Goal: Navigation & Orientation: Find specific page/section

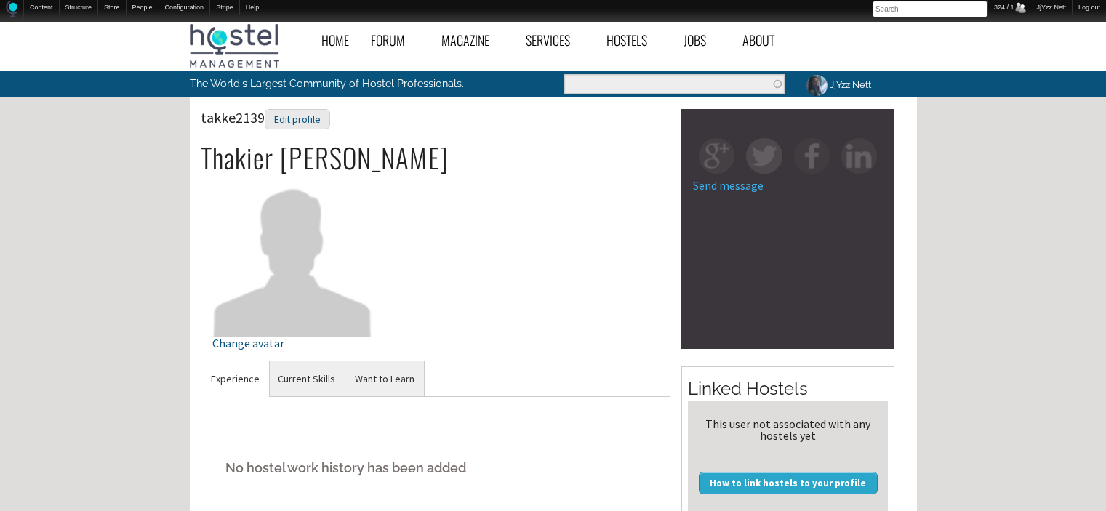
scroll to position [320, 0]
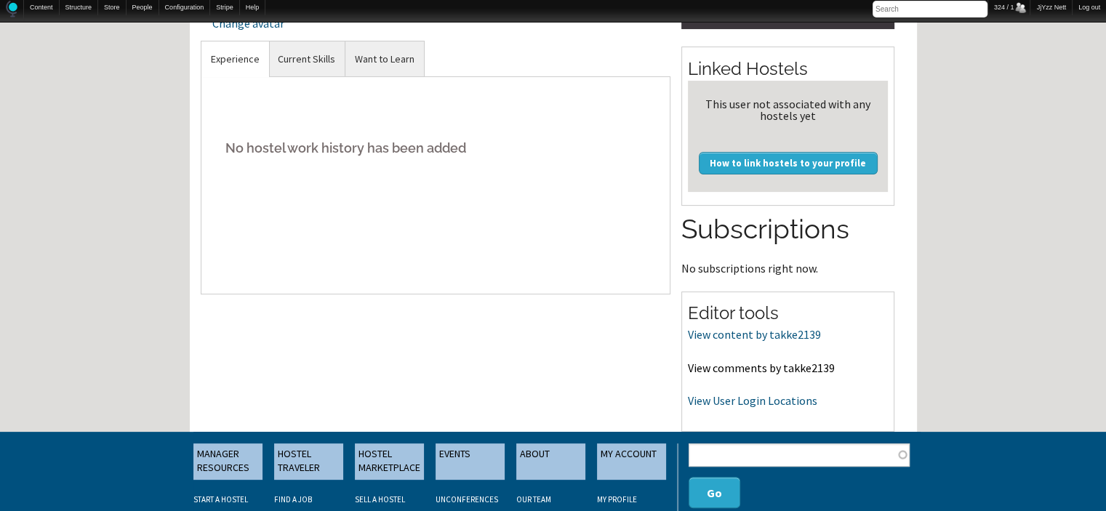
click at [720, 361] on link "View comments by takke2139" at bounding box center [761, 368] width 147 height 15
click at [772, 401] on link "View User Login Locations" at bounding box center [752, 400] width 129 height 15
click at [314, 66] on link "Current Skills" at bounding box center [306, 59] width 76 height 36
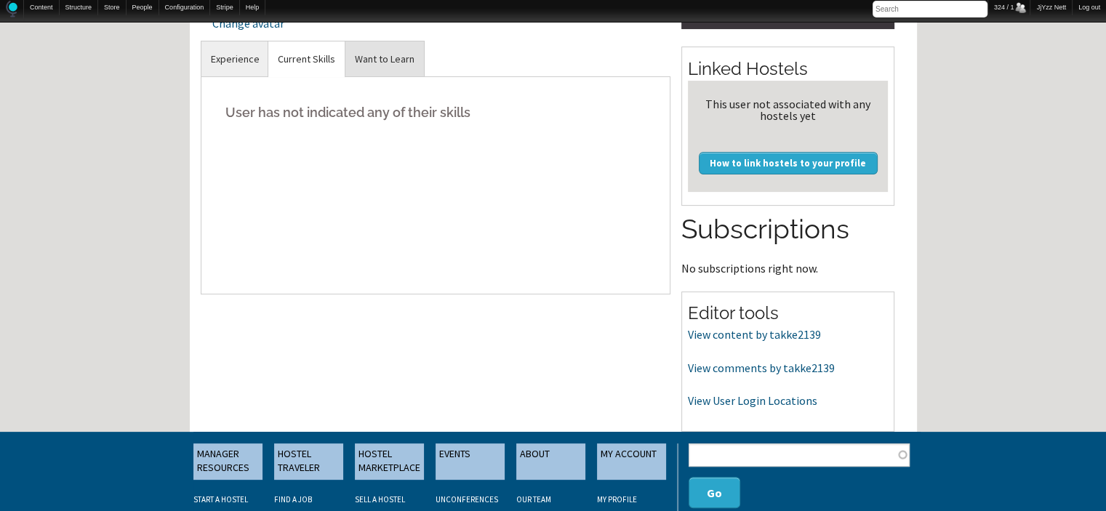
click at [385, 60] on link "Want to Learn" at bounding box center [384, 59] width 79 height 36
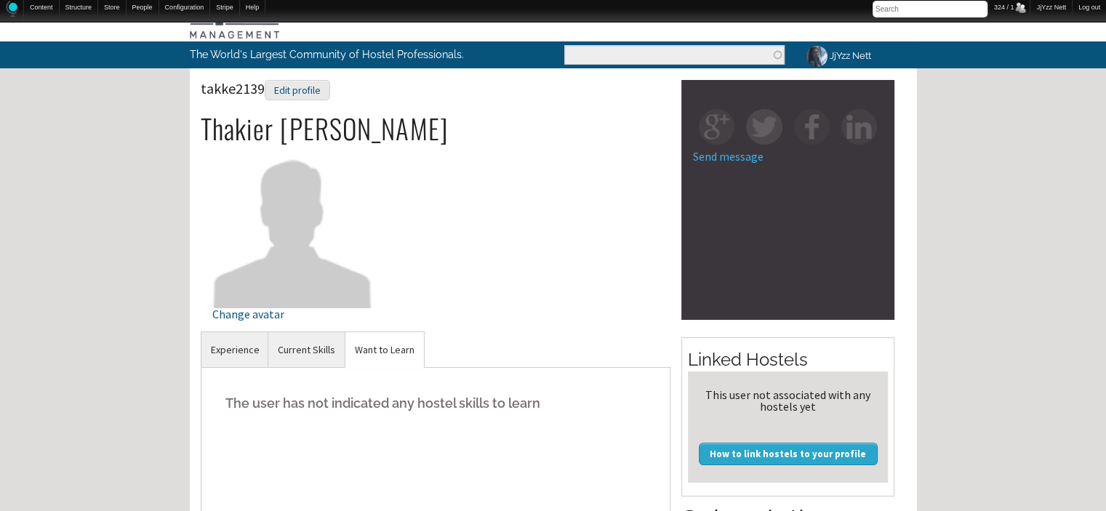
scroll to position [0, 0]
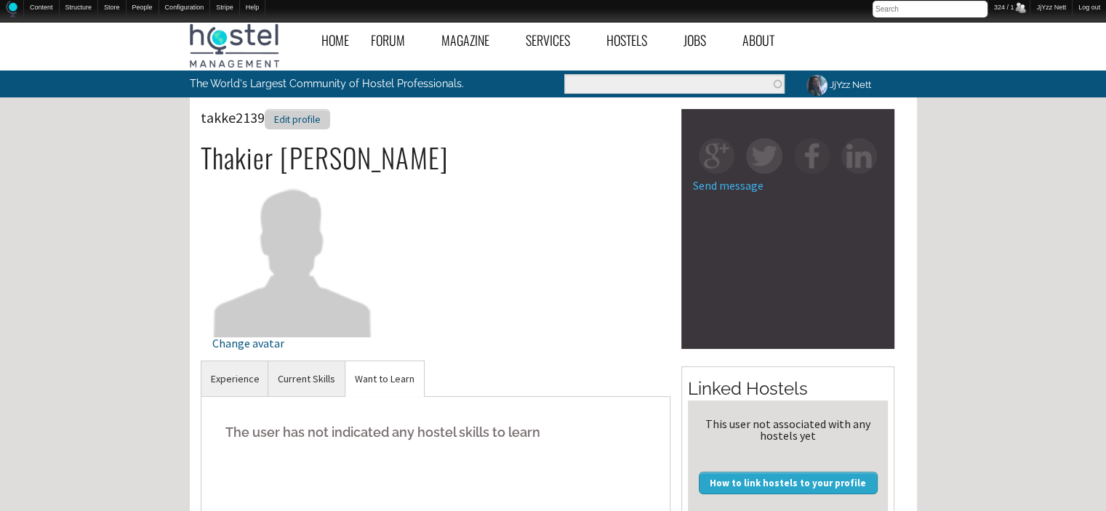
click at [283, 124] on div "Edit profile" at bounding box center [297, 119] width 65 height 21
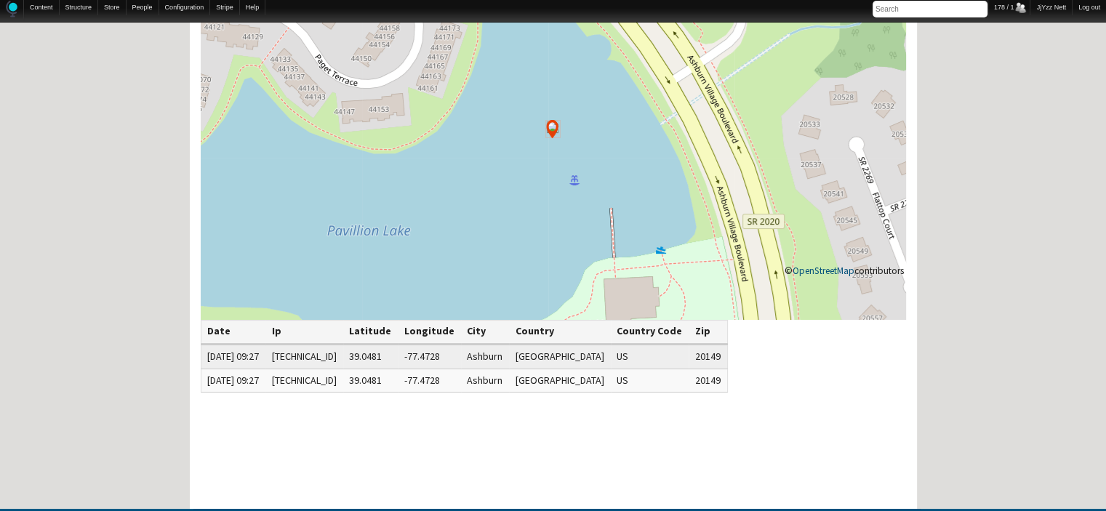
scroll to position [262, 0]
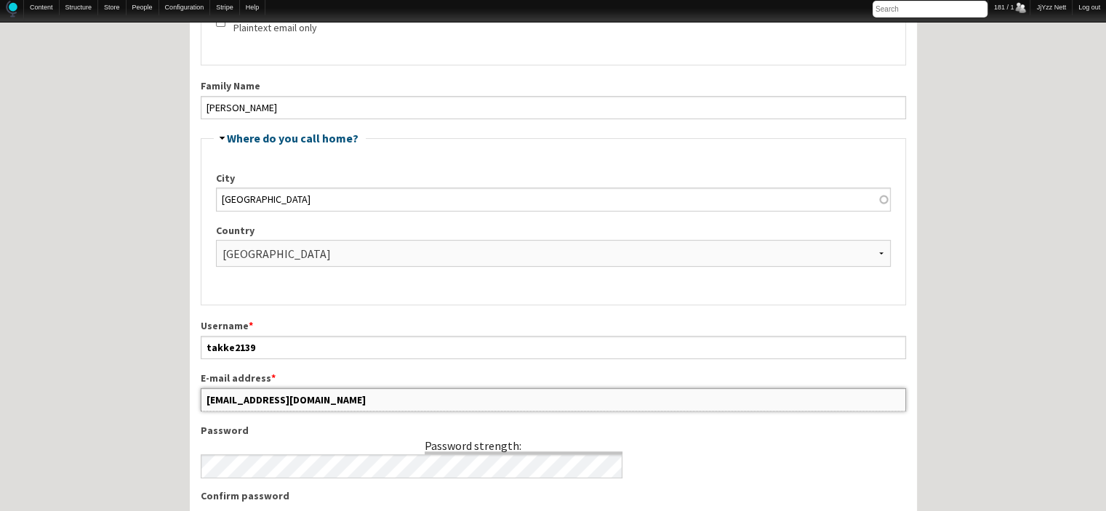
scroll to position [493, 0]
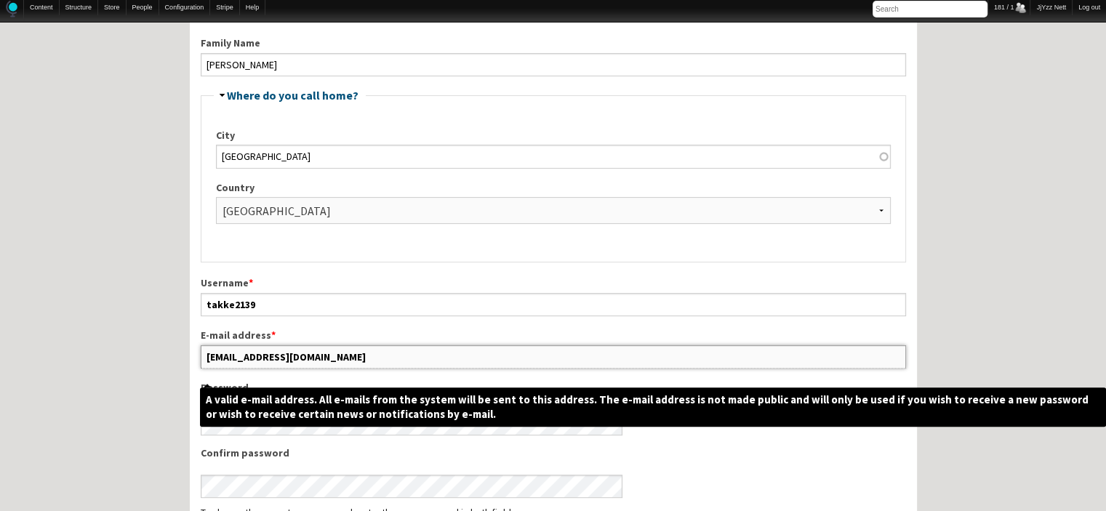
drag, startPoint x: 317, startPoint y: 500, endPoint x: 201, endPoint y: 354, distance: 186.3
click at [201, 354] on input "thakier123@yahoo.com" at bounding box center [553, 356] width 705 height 23
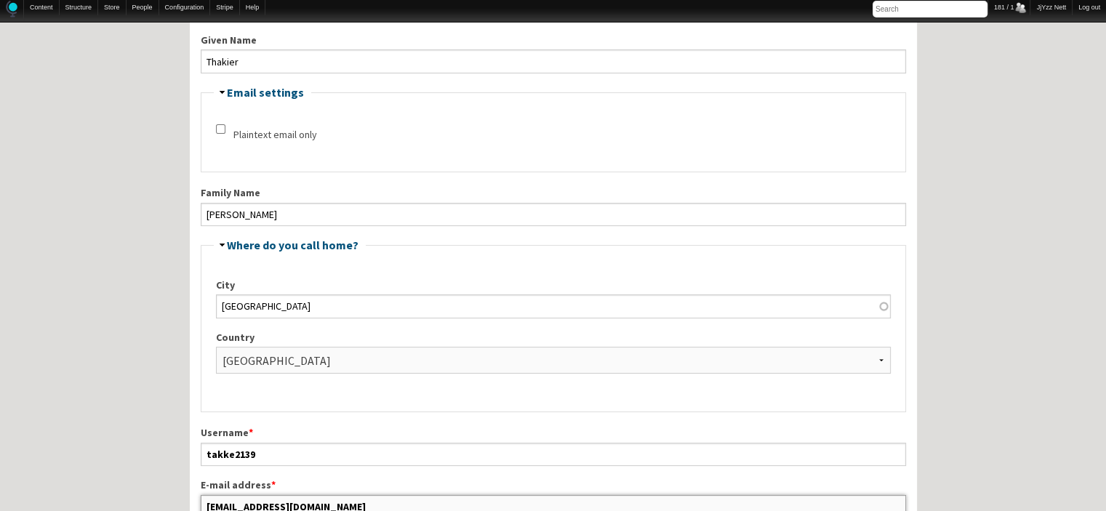
scroll to position [318, 0]
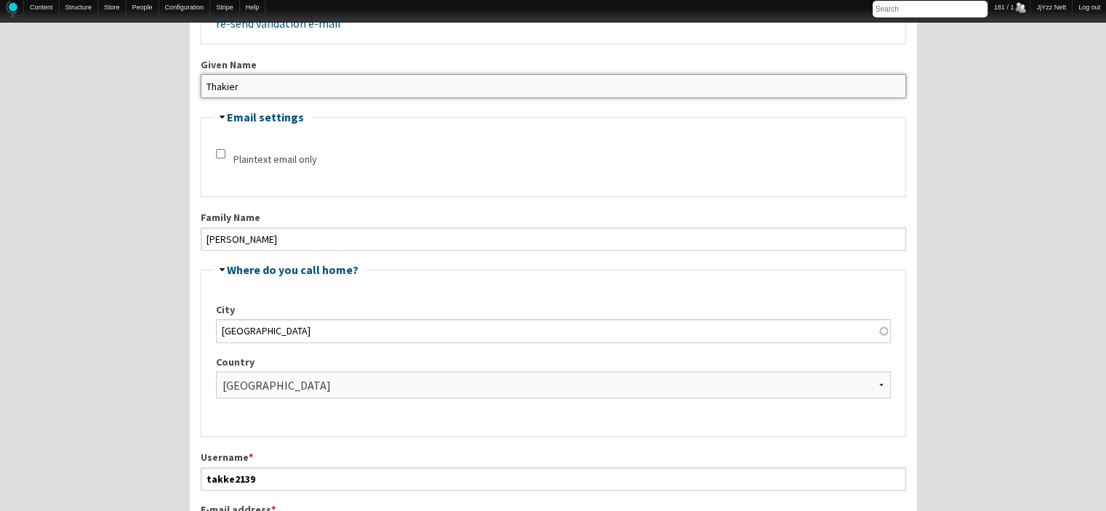
click at [329, 92] on input "Thakier" at bounding box center [553, 85] width 705 height 23
drag, startPoint x: 329, startPoint y: 92, endPoint x: 180, endPoint y: 81, distance: 148.6
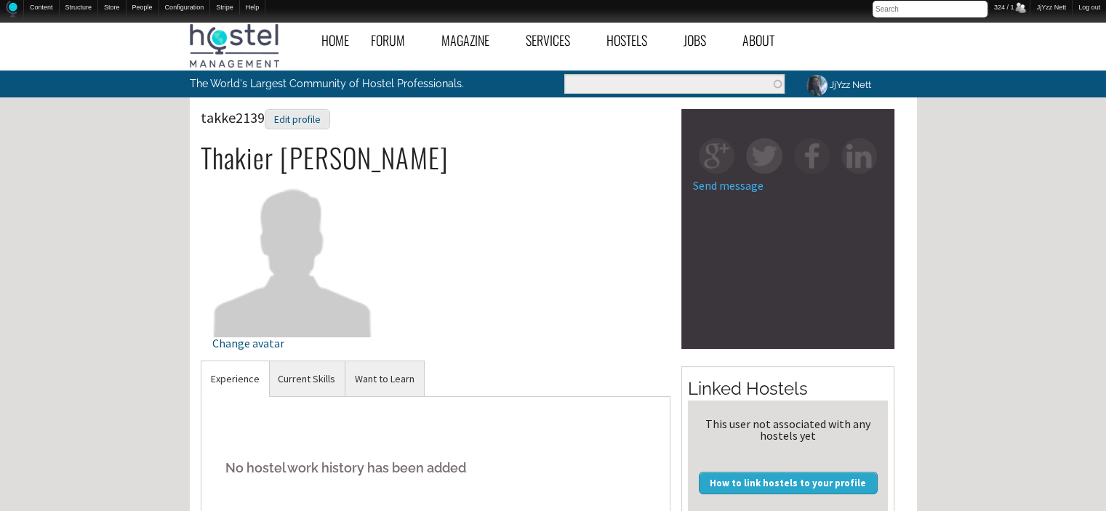
scroll to position [29, 0]
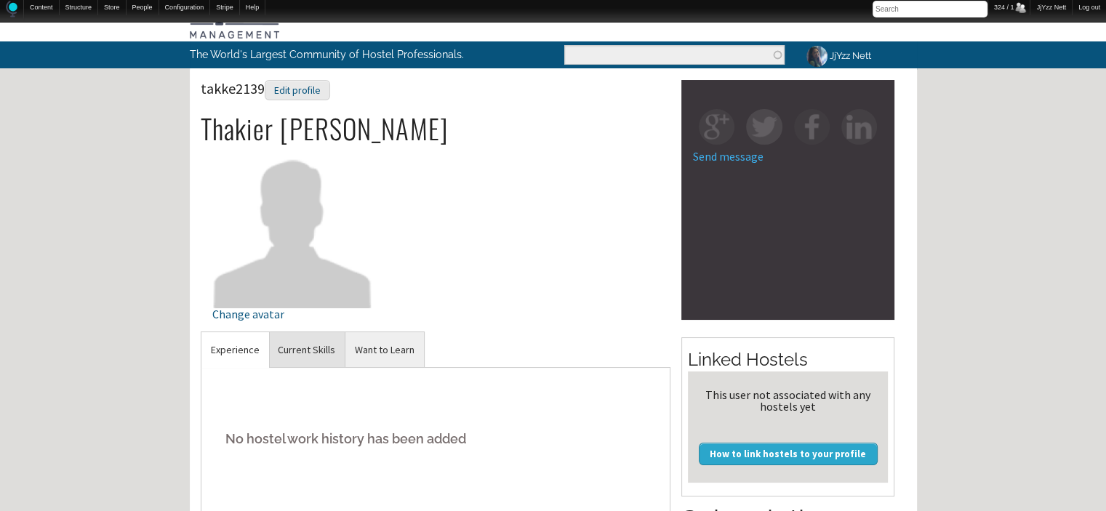
click at [320, 365] on link "Current Skills" at bounding box center [306, 350] width 76 height 36
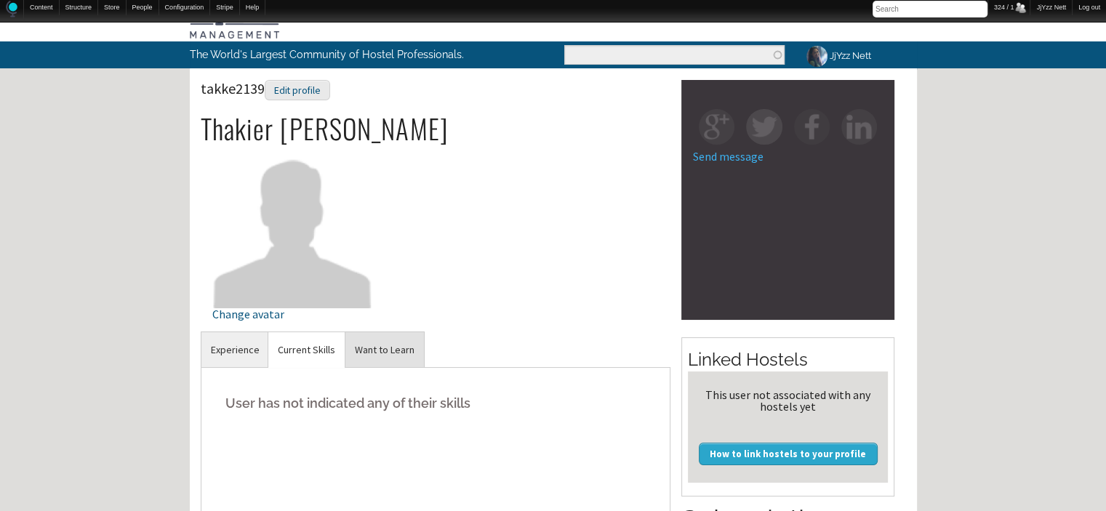
click at [388, 354] on link "Want to Learn" at bounding box center [384, 350] width 79 height 36
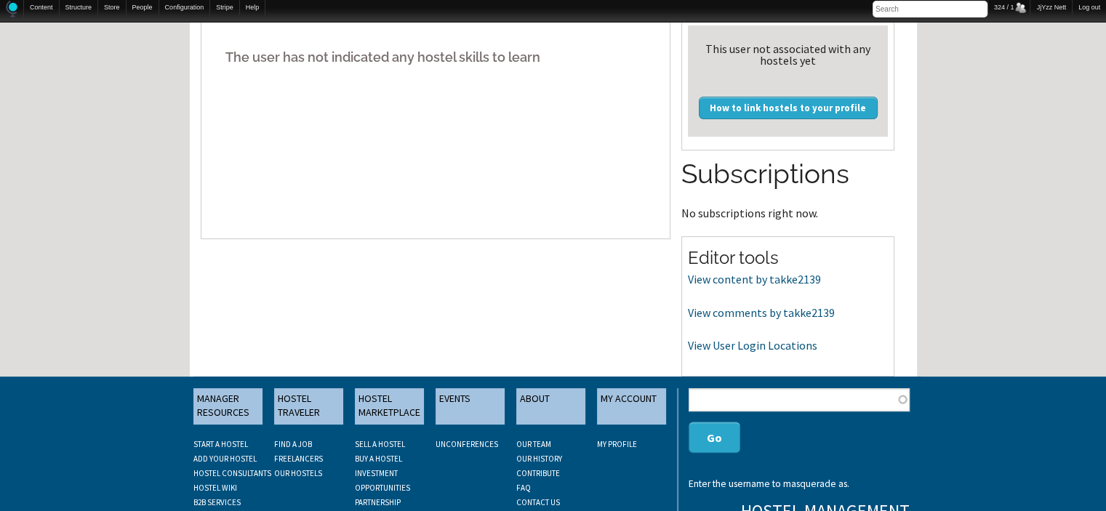
scroll to position [378, 0]
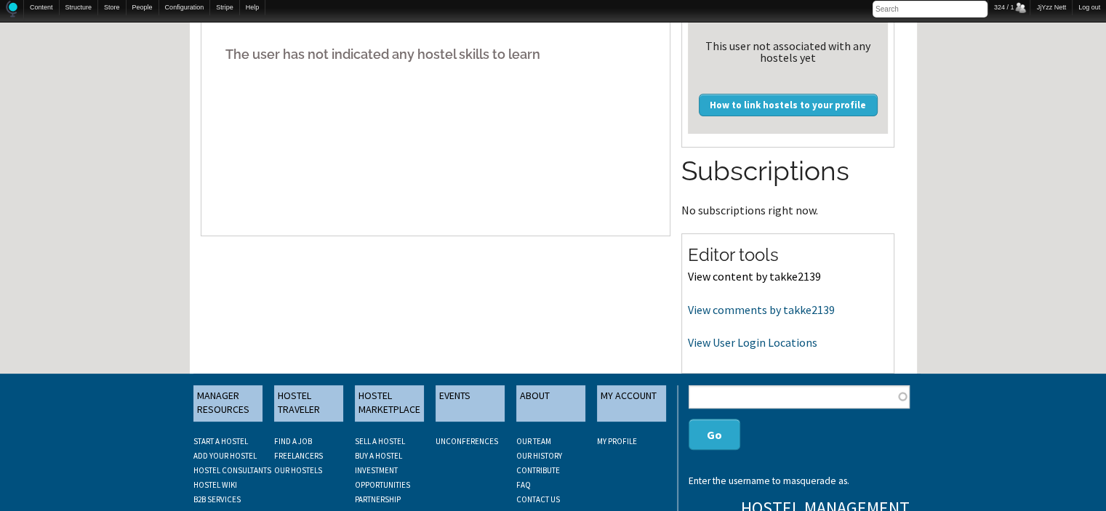
click at [739, 276] on link "View content by takke2139" at bounding box center [754, 276] width 133 height 15
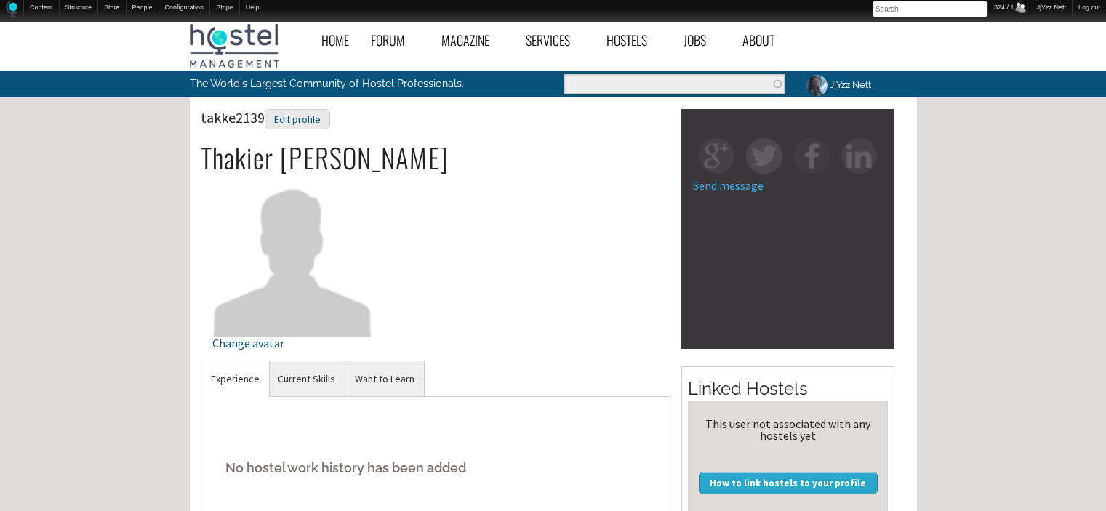
scroll to position [378, 0]
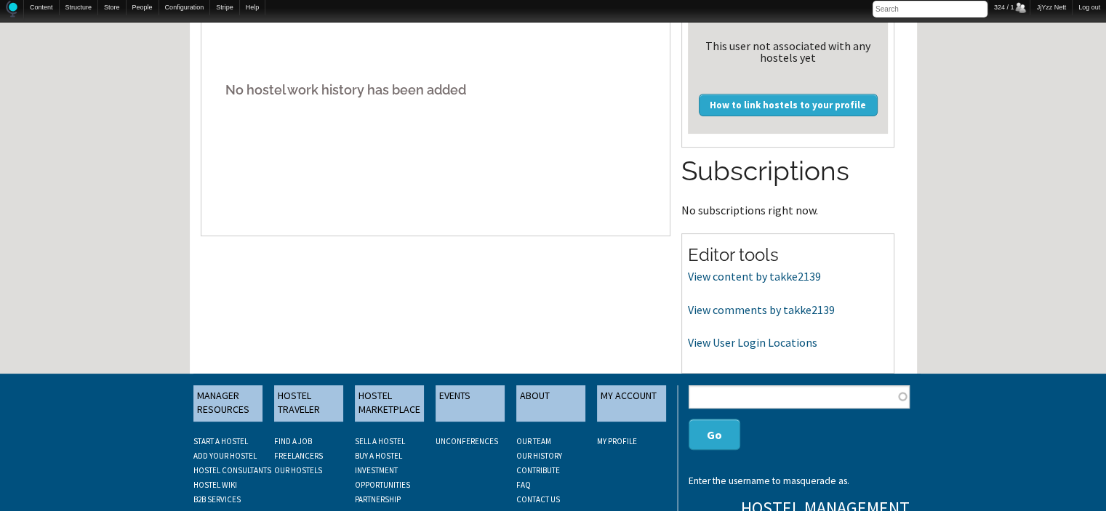
click at [843, 315] on p "View comments by takke2139" at bounding box center [788, 310] width 200 height 19
click at [786, 307] on link "View comments by takke2139" at bounding box center [761, 309] width 147 height 15
click at [704, 346] on link "View User Login Locations" at bounding box center [752, 342] width 129 height 15
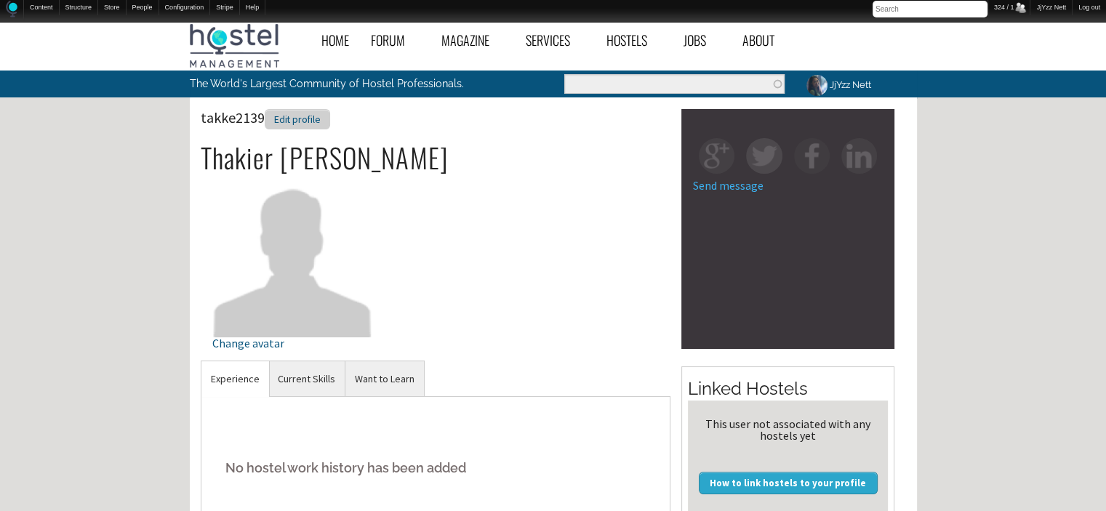
click at [293, 126] on div "Edit profile" at bounding box center [297, 119] width 65 height 21
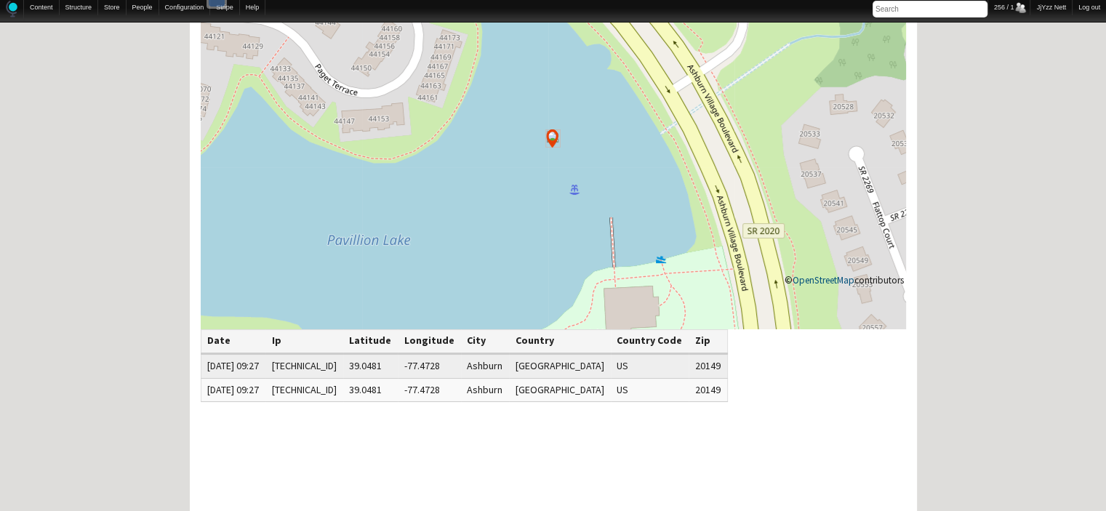
scroll to position [145, 0]
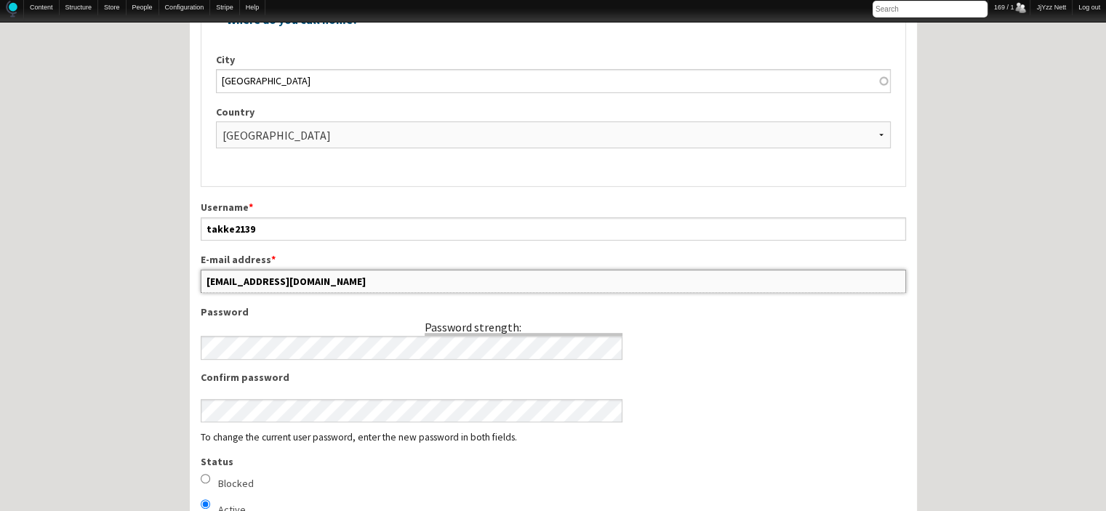
scroll to position [600, 0]
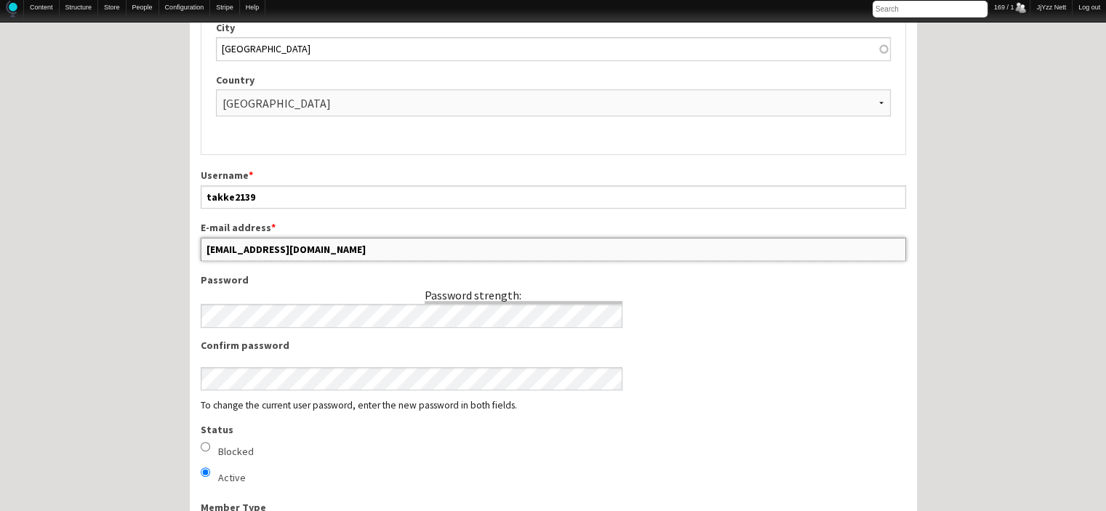
drag, startPoint x: 323, startPoint y: 494, endPoint x: 198, endPoint y: 324, distance: 210.1
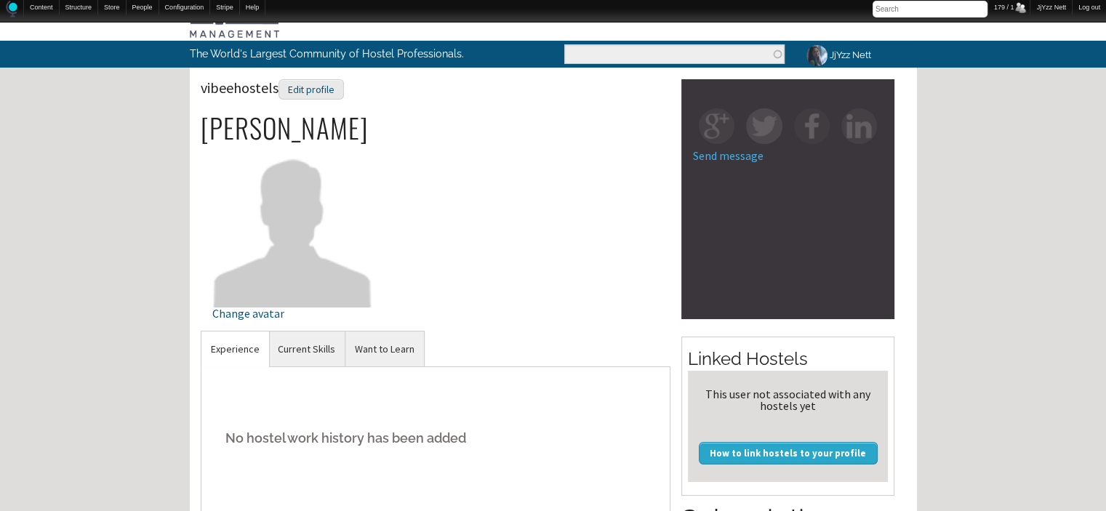
scroll to position [29, 0]
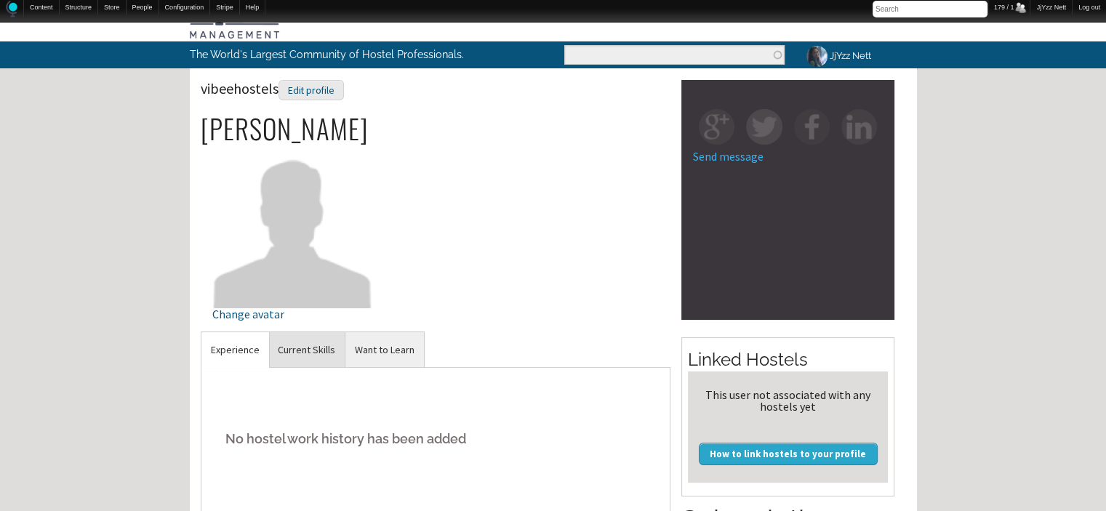
click at [311, 353] on link "Current Skills" at bounding box center [306, 350] width 76 height 36
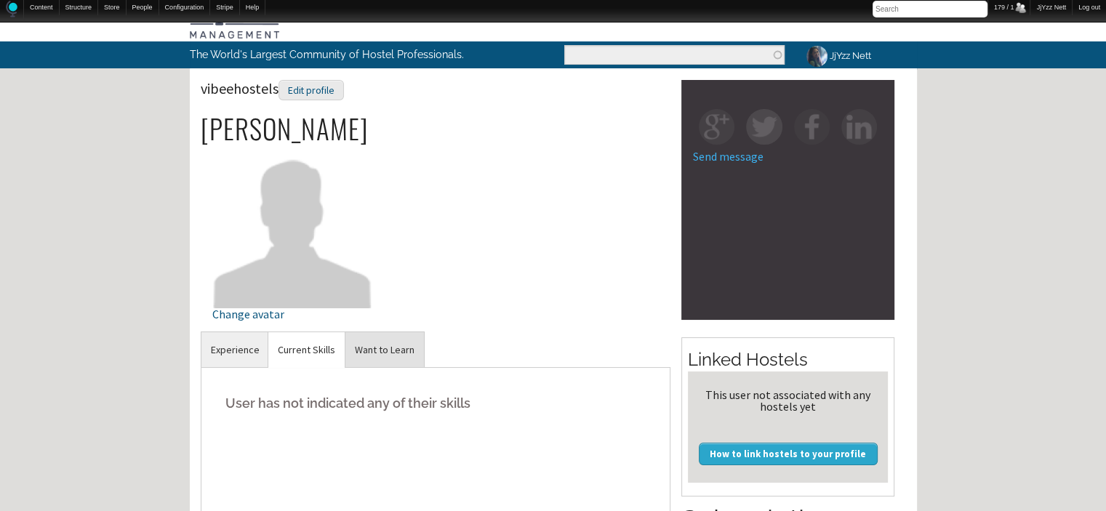
click at [382, 350] on link "Want to Learn" at bounding box center [384, 350] width 79 height 36
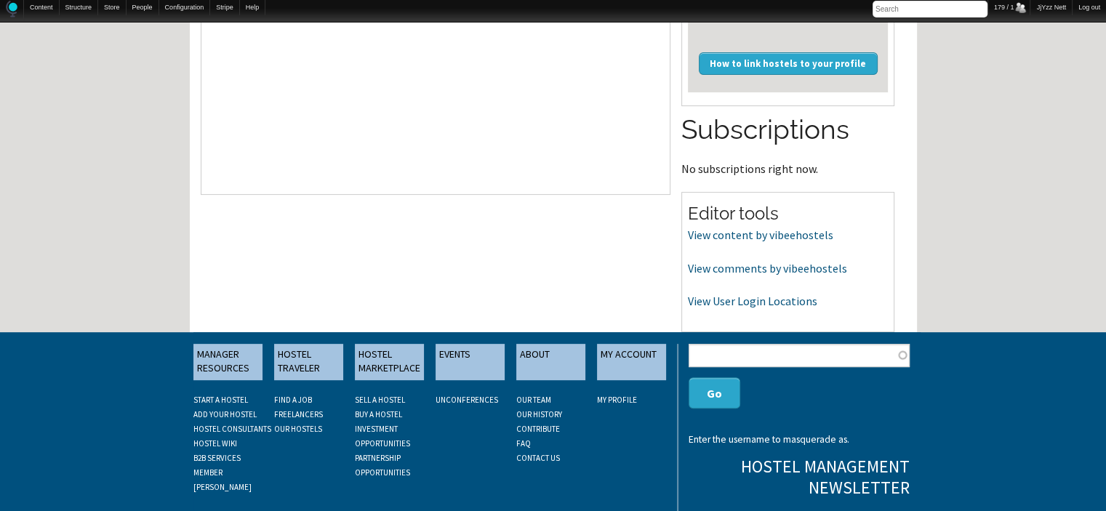
scroll to position [436, 0]
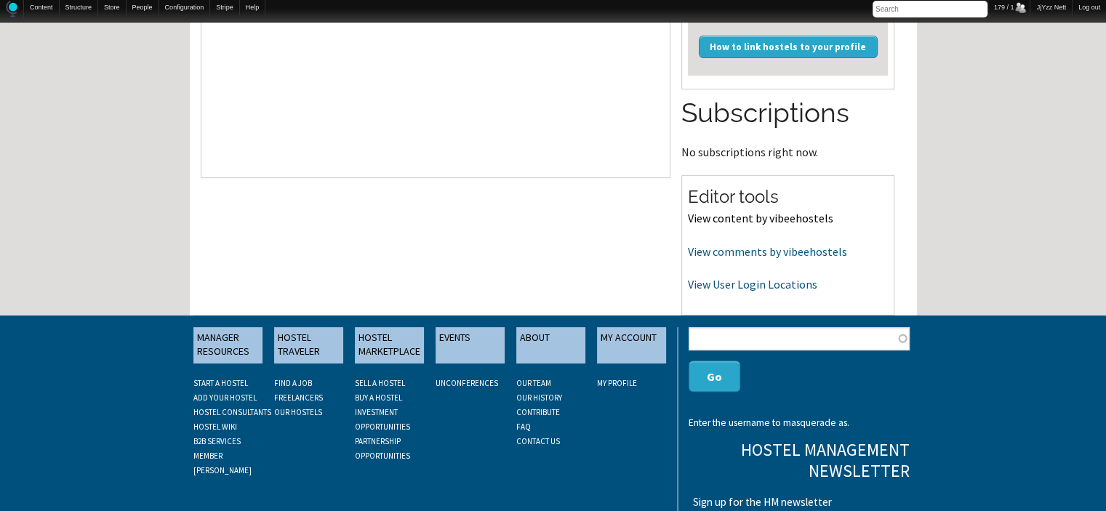
click at [774, 216] on link "View content by vibeehostels" at bounding box center [760, 218] width 145 height 15
click at [712, 252] on link "View comments by vibeehostels" at bounding box center [767, 251] width 159 height 15
click at [782, 282] on link "View User Login Locations" at bounding box center [752, 284] width 129 height 15
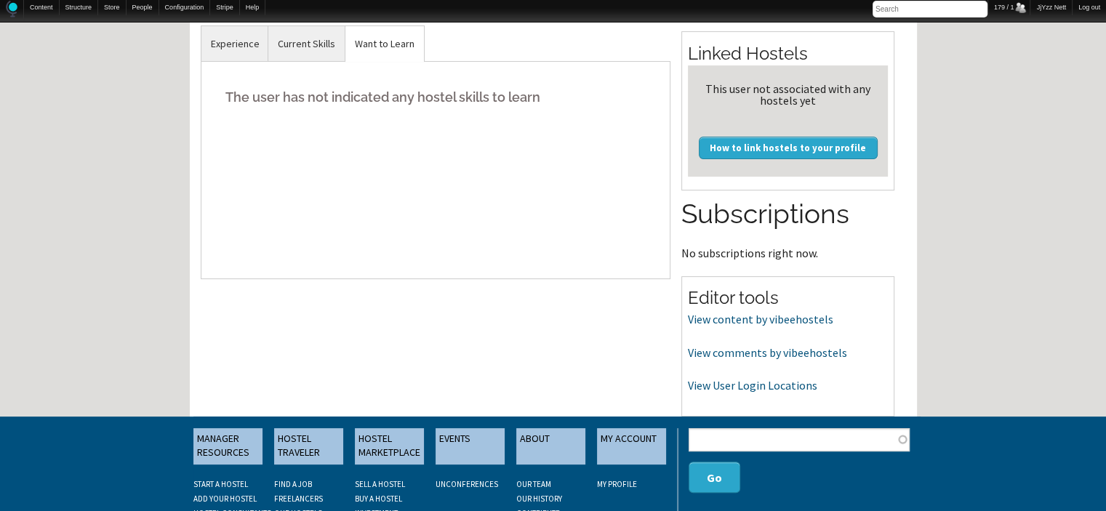
scroll to position [378, 0]
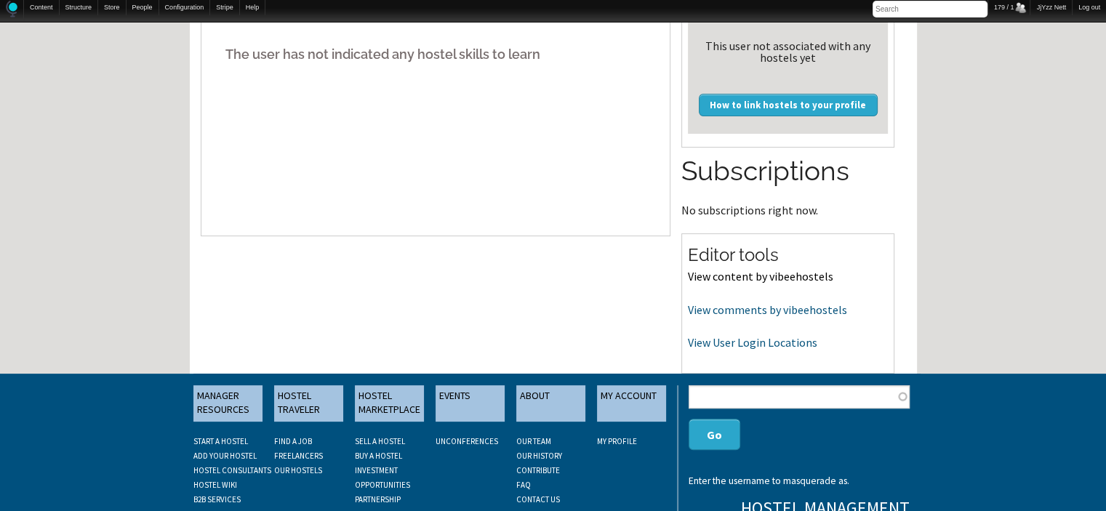
click at [698, 276] on link "View content by vibeehostels" at bounding box center [760, 276] width 145 height 15
click at [715, 310] on link "View comments by vibeehostels" at bounding box center [767, 309] width 159 height 15
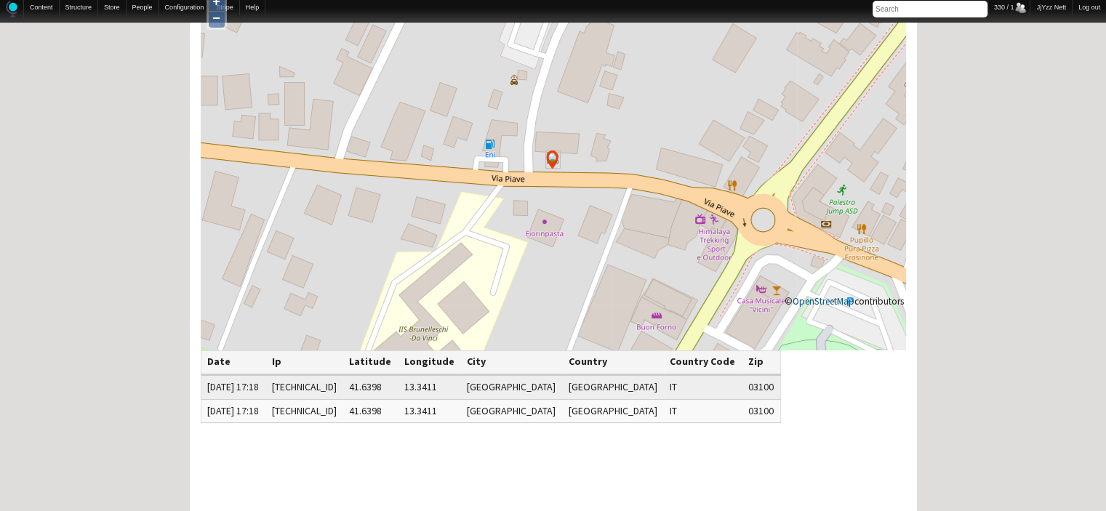
scroll to position [145, 0]
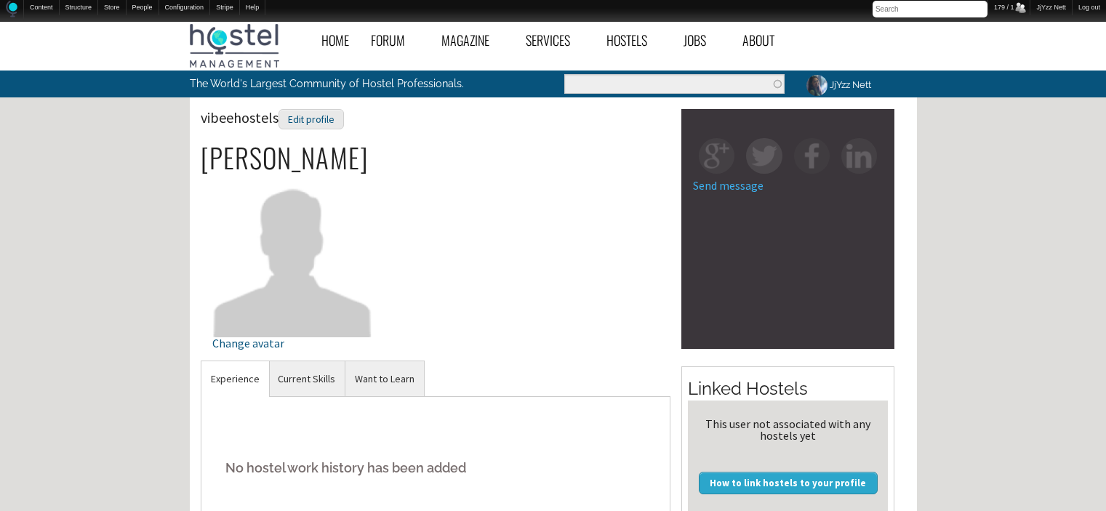
scroll to position [378, 0]
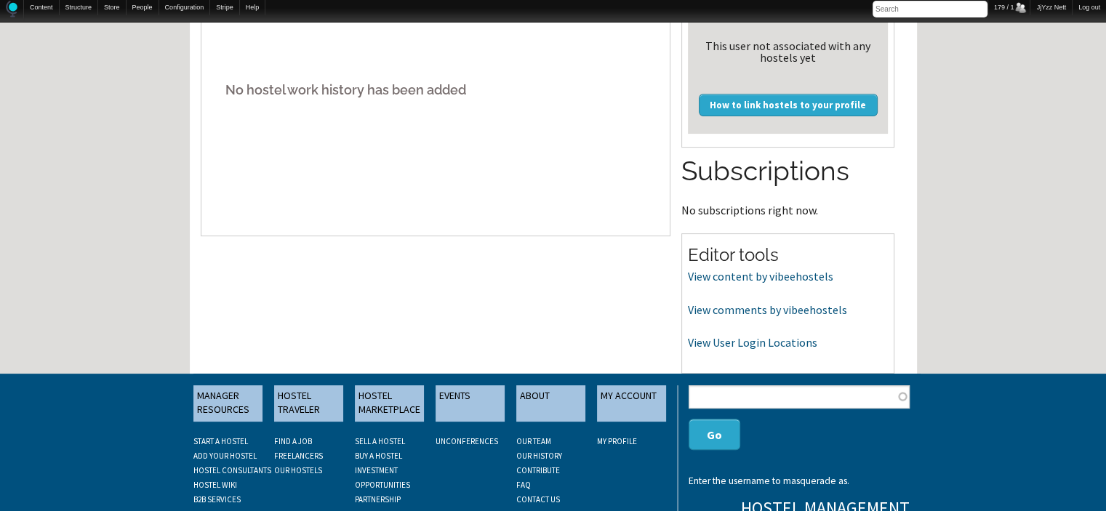
drag, startPoint x: 1043, startPoint y: 108, endPoint x: 1060, endPoint y: -25, distance: 134.1
